Goal: Information Seeking & Learning: Learn about a topic

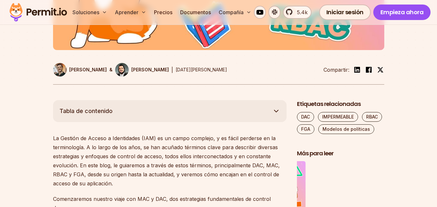
scroll to position [323, 0]
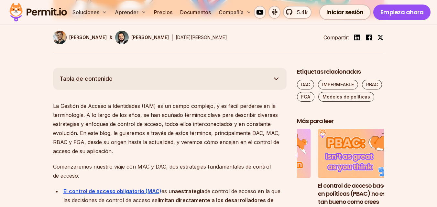
click at [173, 80] on button "Tabla de contenido" at bounding box center [169, 79] width 233 height 22
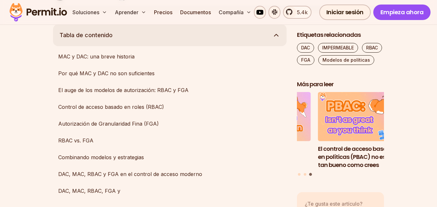
scroll to position [356, 0]
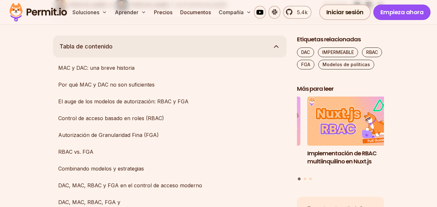
click at [179, 45] on button "Tabla de contenido" at bounding box center [169, 47] width 233 height 22
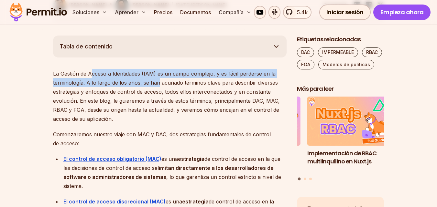
drag, startPoint x: 91, startPoint y: 74, endPoint x: 157, endPoint y: 82, distance: 66.2
click at [157, 82] on font "La Gestión de Acceso a Identidades (IAM) es un campo complejo, y es fácil perde…" at bounding box center [166, 96] width 227 height 52
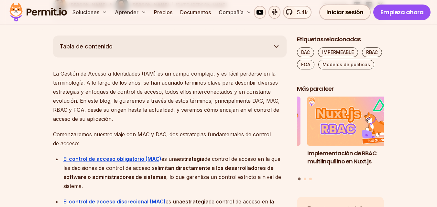
click at [158, 107] on font "La Gestión de Acceso a Identidades (IAM) es un campo complejo, y es fácil perde…" at bounding box center [166, 96] width 227 height 52
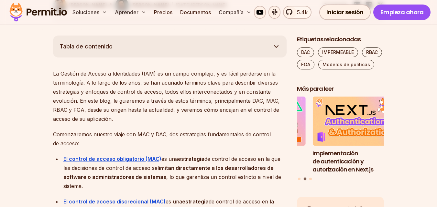
drag, startPoint x: 155, startPoint y: 99, endPoint x: 163, endPoint y: 170, distance: 71.5
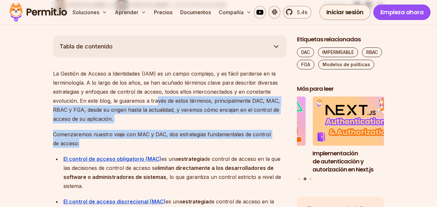
click at [176, 132] on font "Comenzaremos nuestro viaje con MAC y DAC, dos estrategias fundamentales de cont…" at bounding box center [162, 139] width 218 height 16
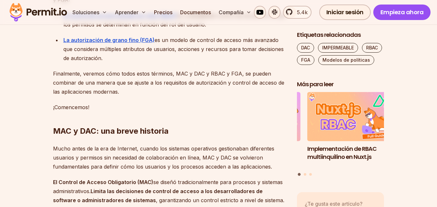
scroll to position [614, 0]
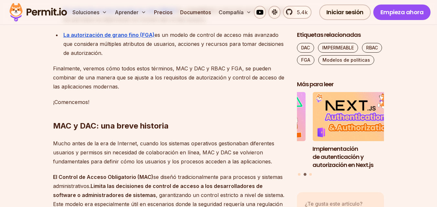
drag, startPoint x: 119, startPoint y: 180, endPoint x: 89, endPoint y: 176, distance: 30.7
click at [89, 176] on font "El Control de Acceso Obligatorio (MAC)" at bounding box center [103, 177] width 100 height 6
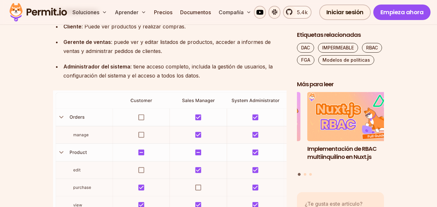
scroll to position [1875, 0]
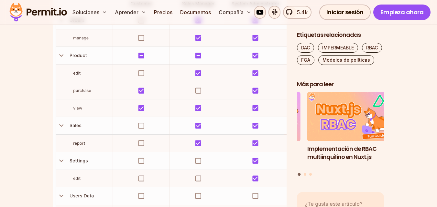
click at [202, 150] on img at bounding box center [169, 118] width 233 height 249
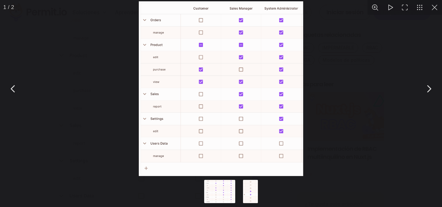
click at [395, 91] on div "Puede cerrar este contenido modal con la tecla ESC" at bounding box center [221, 88] width 442 height 177
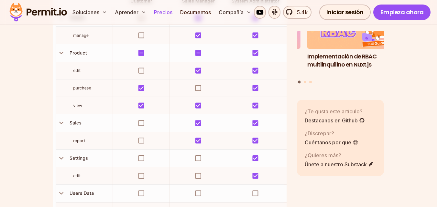
scroll to position [1875, 0]
